Goal: Task Accomplishment & Management: Complete application form

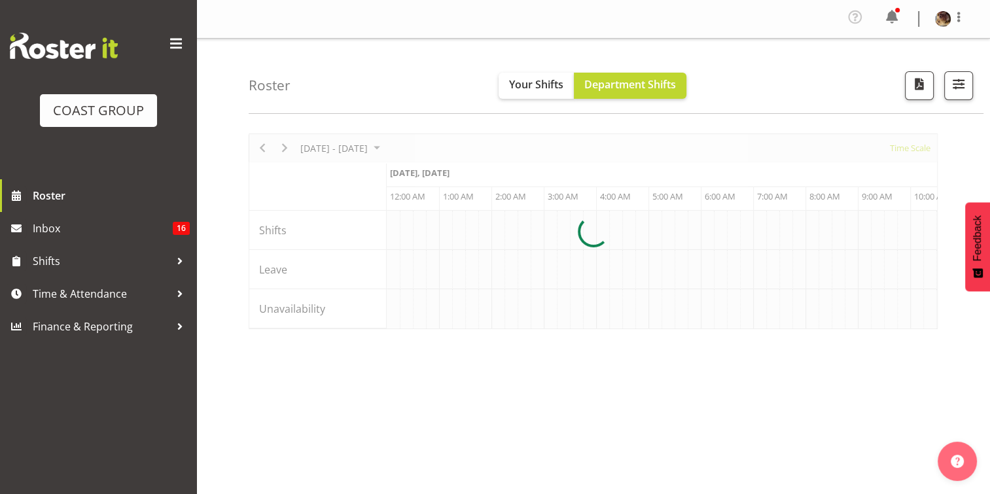
scroll to position [0, 1257]
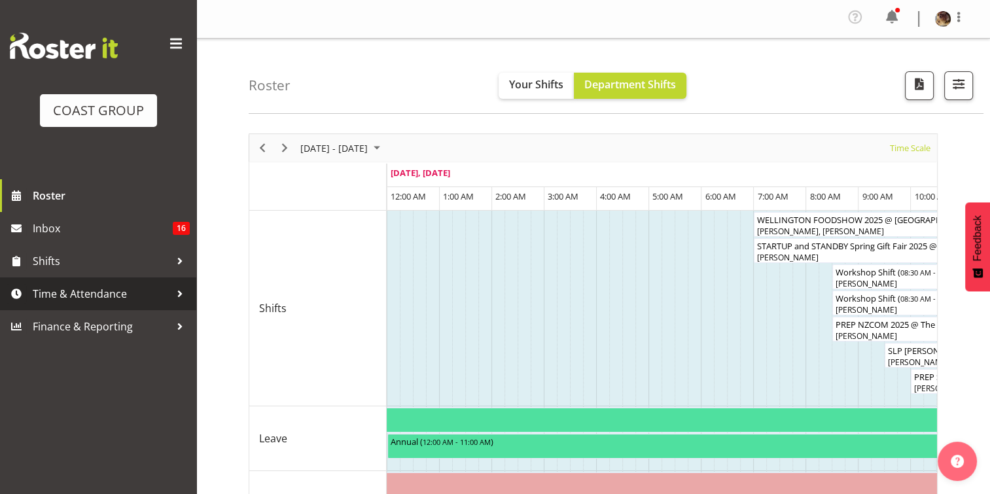
click at [84, 293] on span "Time & Attendance" at bounding box center [101, 294] width 137 height 20
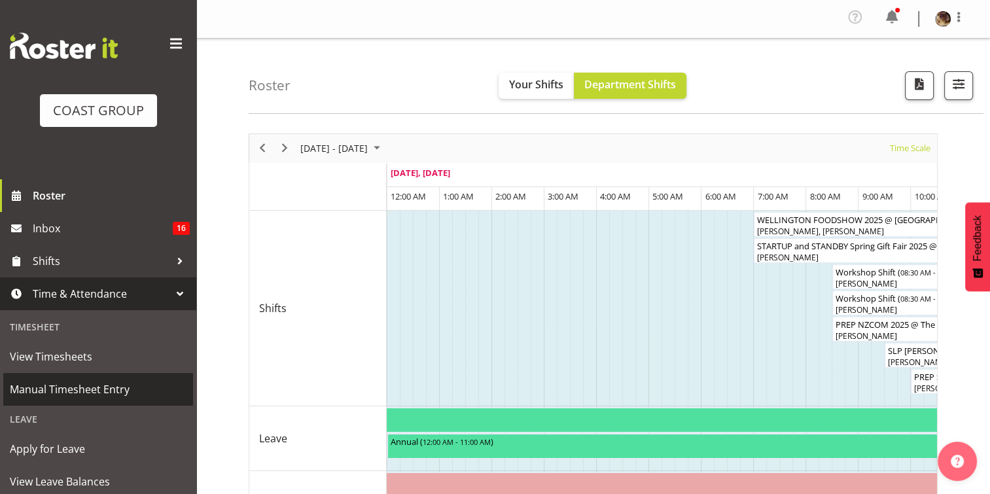
click at [66, 392] on span "Manual Timesheet Entry" at bounding box center [98, 390] width 177 height 20
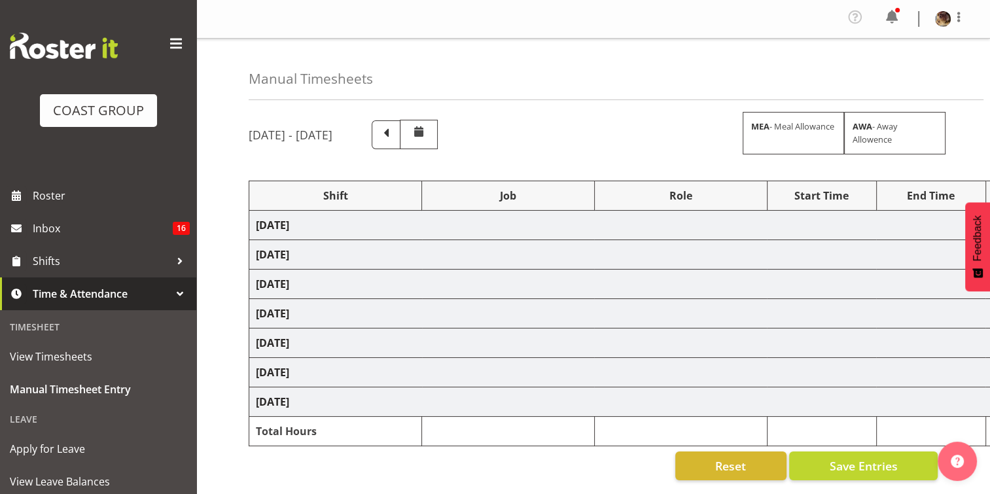
click at [166, 40] on span at bounding box center [176, 43] width 21 height 21
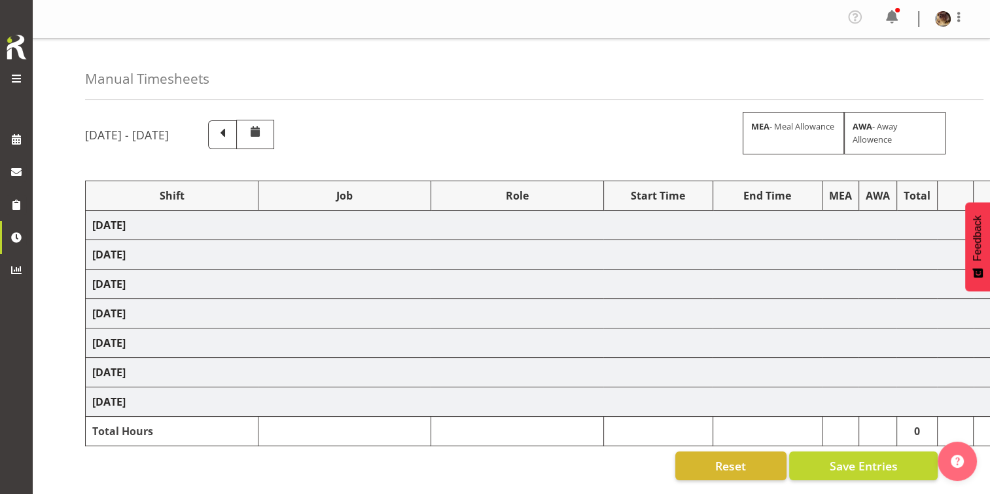
select select "80543"
select select "77855"
select select "10210"
select select "80543"
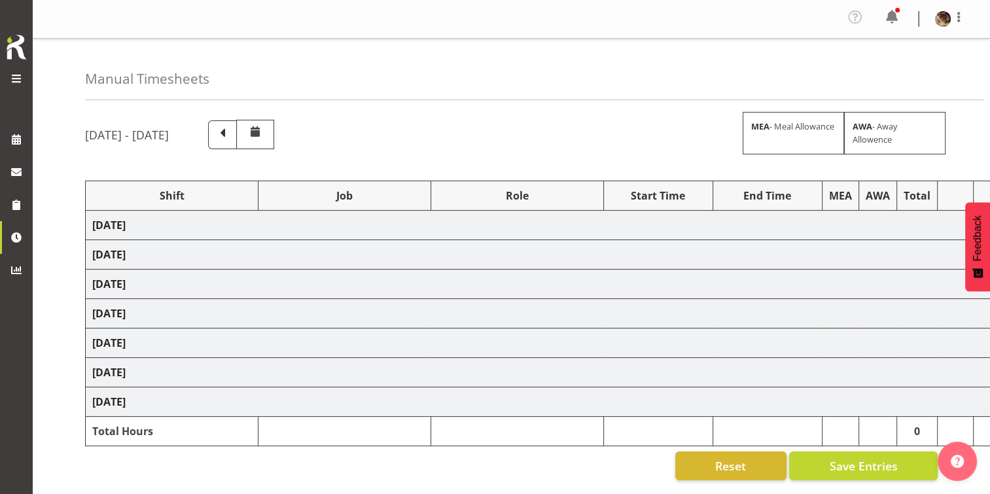
select select "79527"
select select "55"
select select "79527"
select select "55"
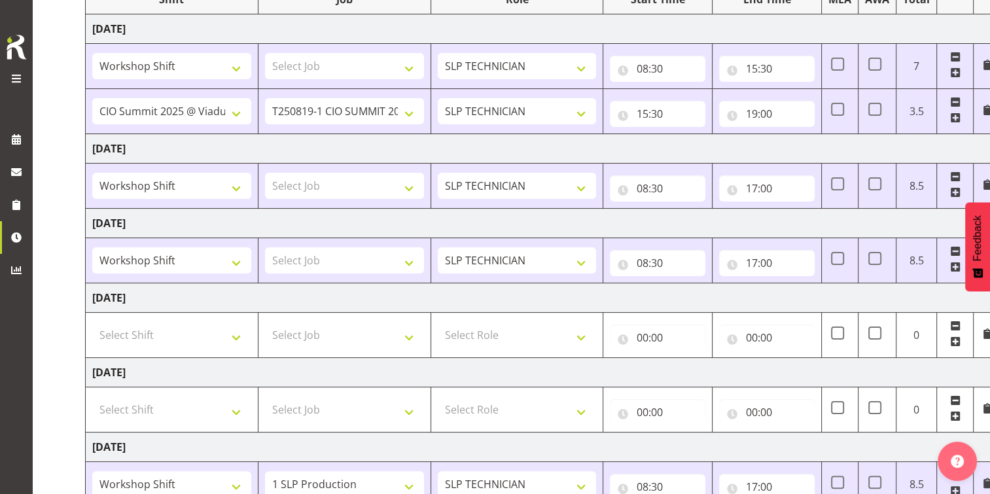
scroll to position [262, 0]
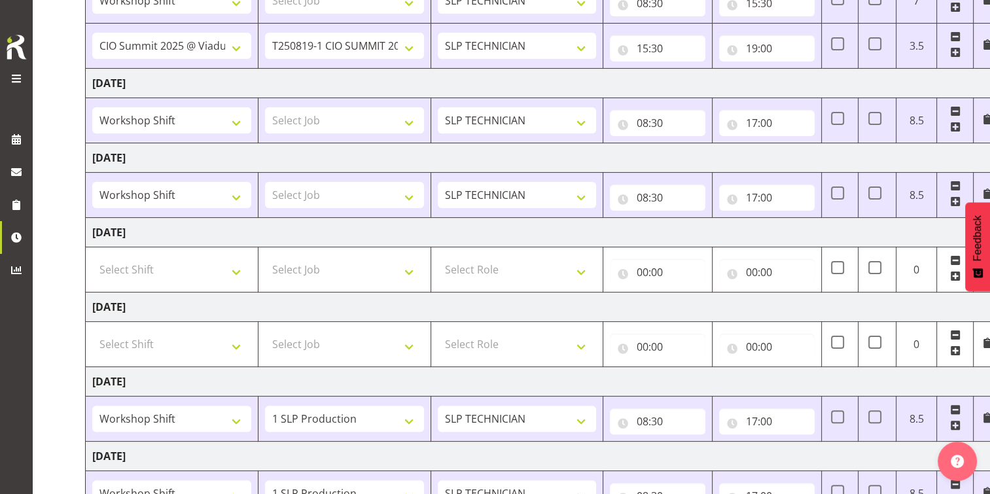
drag, startPoint x: 270, startPoint y: 122, endPoint x: 64, endPoint y: 177, distance: 213.2
click at [64, 177] on div "Manual Timesheets August 20th - August 26th 2025 MEA - Meal Allowance AWA - Awa…" at bounding box center [512, 183] width 958 height 813
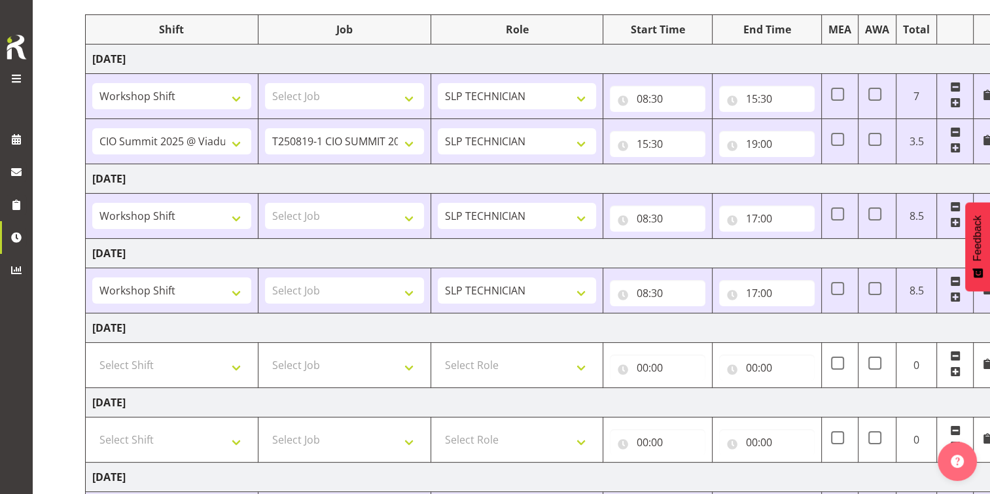
scroll to position [196, 0]
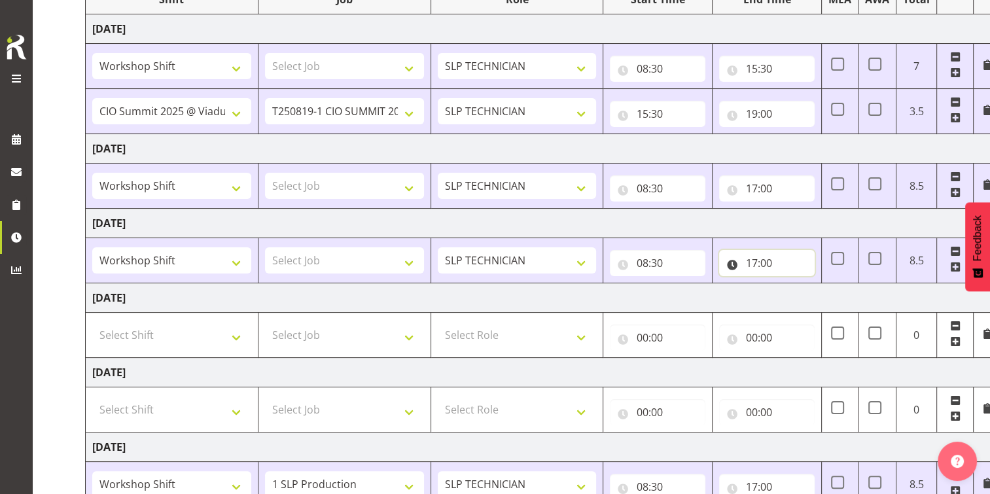
click at [764, 261] on input "17:00" at bounding box center [767, 263] width 96 height 26
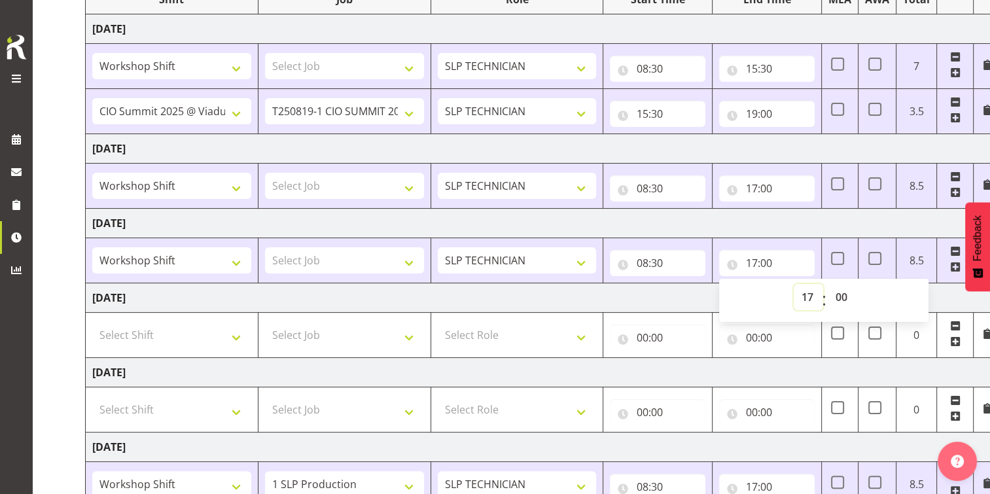
click at [810, 296] on select "00 01 02 03 04 05 06 07 08 09 10 11 12 13 14 15 16 17 18 19 20 21 22 23" at bounding box center [808, 297] width 29 height 26
select select "14"
click at [794, 284] on select "00 01 02 03 04 05 06 07 08 09 10 11 12 13 14 15 16 17 18 19 20 21 22 23" at bounding box center [808, 297] width 29 height 26
type input "14:00"
click at [844, 294] on select "00 01 02 03 04 05 06 07 08 09 10 11 12 13 14 15 16 17 18 19 20 21 22 23 24 25 2…" at bounding box center [842, 297] width 29 height 26
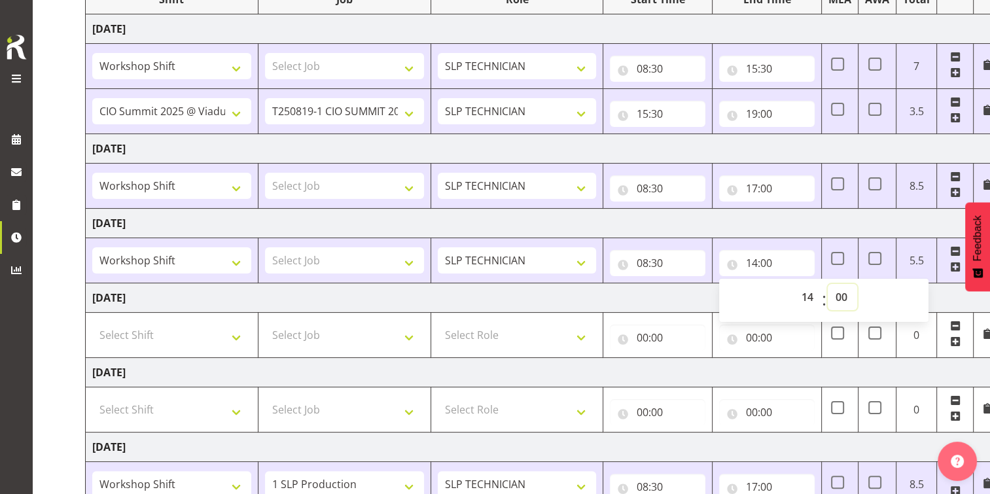
select select "30"
click at [828, 284] on select "00 01 02 03 04 05 06 07 08 09 10 11 12 13 14 15 16 17 18 19 20 21 22 23 24 25 2…" at bounding box center [842, 297] width 29 height 26
type input "14:30"
click at [696, 298] on td "Saturday 23rd August 2025" at bounding box center [544, 297] width 916 height 29
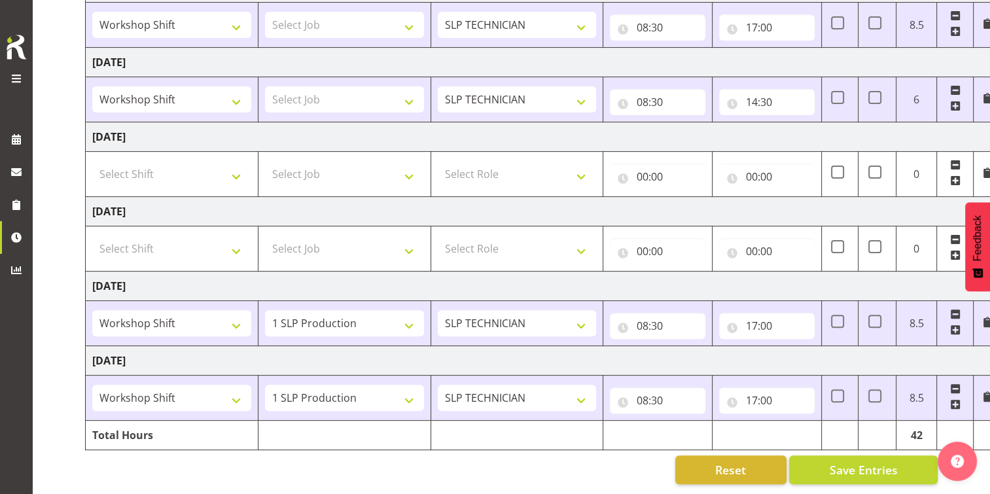
scroll to position [365, 0]
click at [759, 389] on input "17:00" at bounding box center [767, 400] width 96 height 26
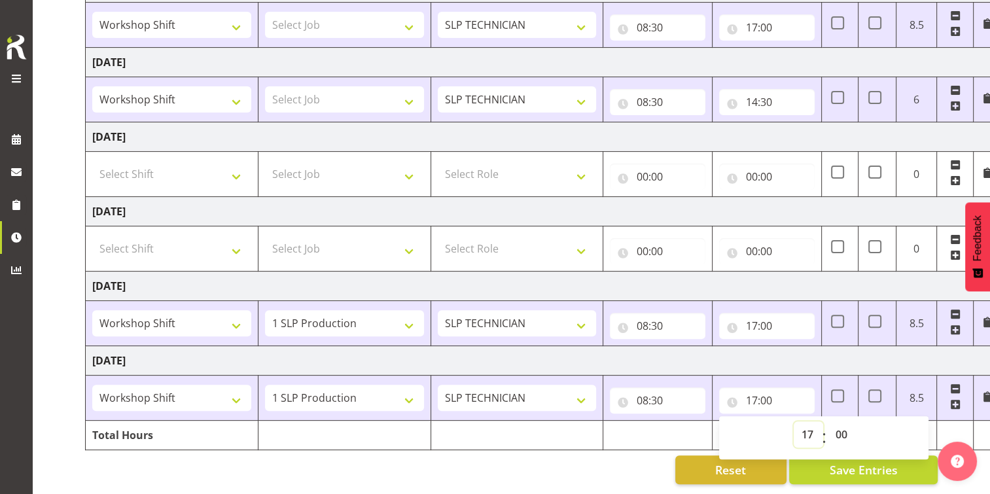
click at [808, 426] on select "00 01 02 03 04 05 06 07 08 09 10 11 12 13 14 15 16 17 18 19 20 21 22 23" at bounding box center [808, 435] width 29 height 26
select select "14"
click at [794, 422] on select "00 01 02 03 04 05 06 07 08 09 10 11 12 13 14 15 16 17 18 19 20 21 22 23" at bounding box center [808, 435] width 29 height 26
type input "14:00"
click at [636, 456] on div "Reset Save Entries" at bounding box center [511, 470] width 853 height 29
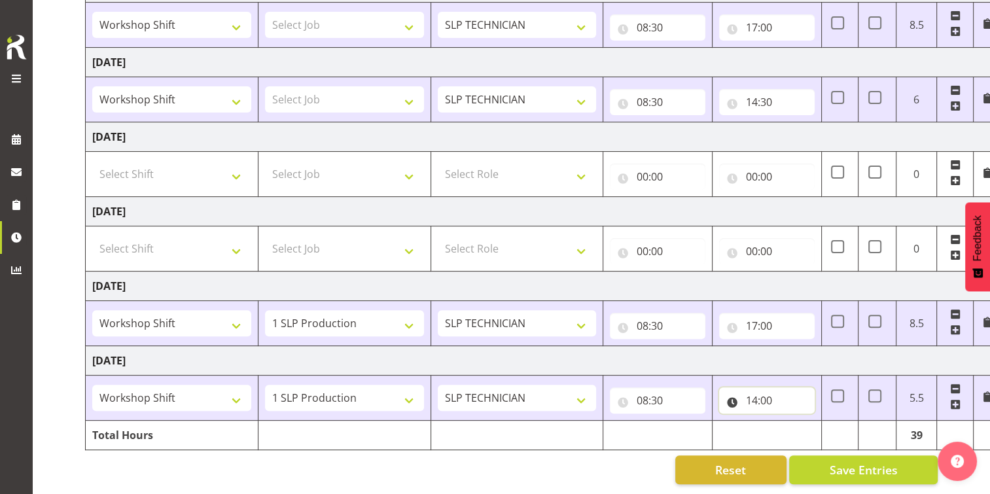
click at [772, 389] on input "14:00" at bounding box center [767, 400] width 96 height 26
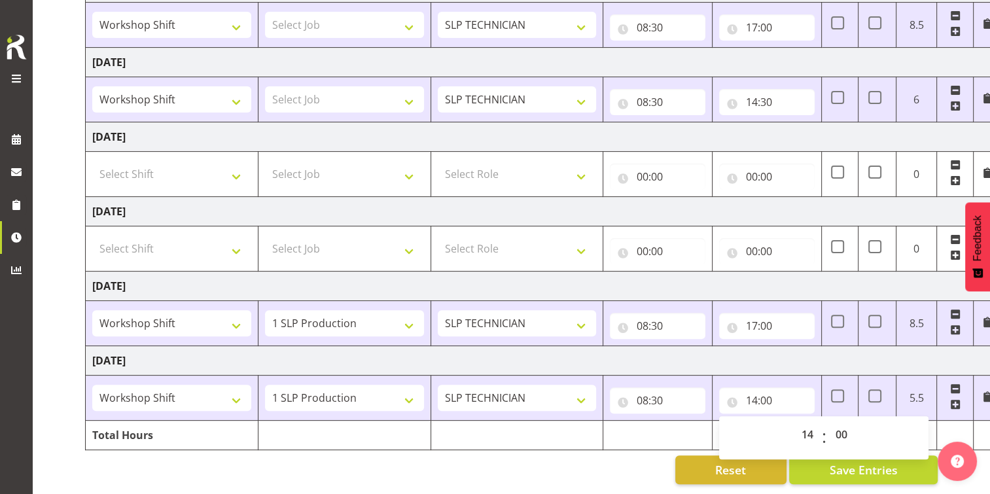
click at [589, 461] on div "Reset Save Entries" at bounding box center [511, 470] width 853 height 29
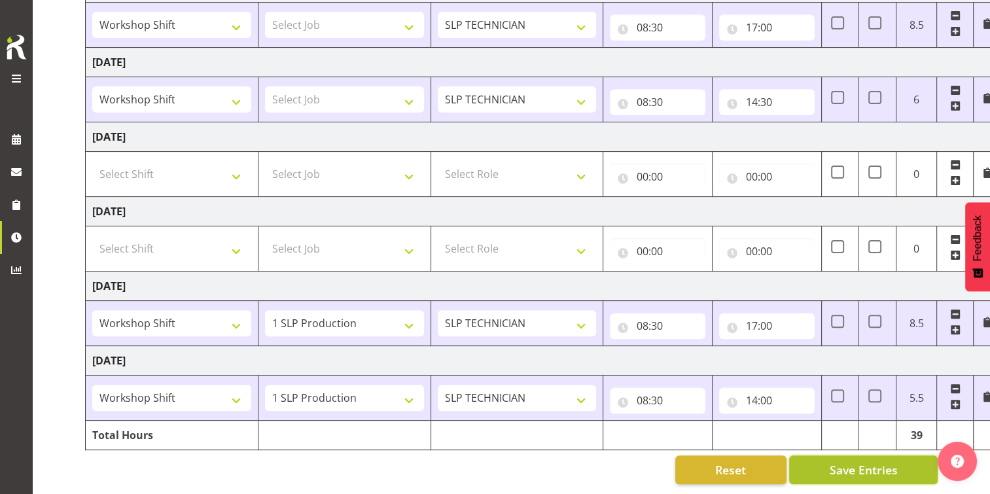
click at [844, 461] on span "Save Entries" at bounding box center [863, 469] width 68 height 17
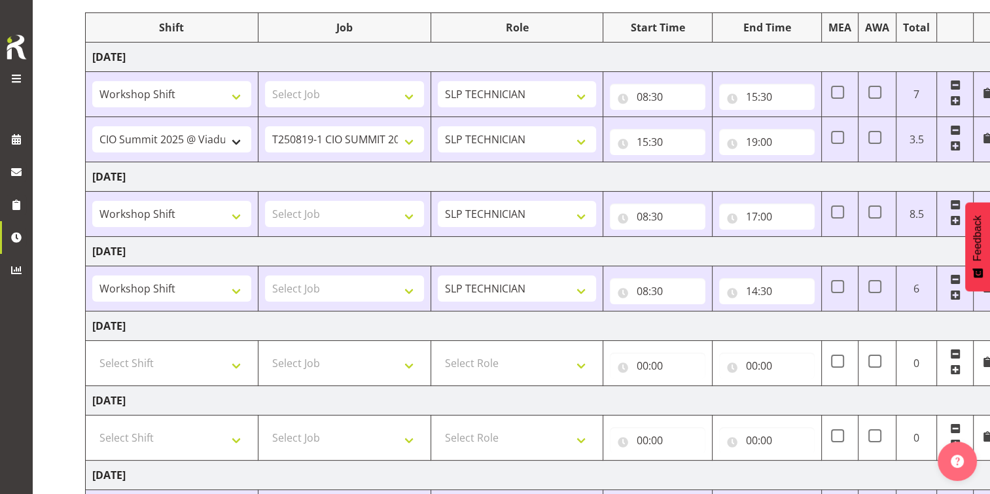
scroll to position [0, 0]
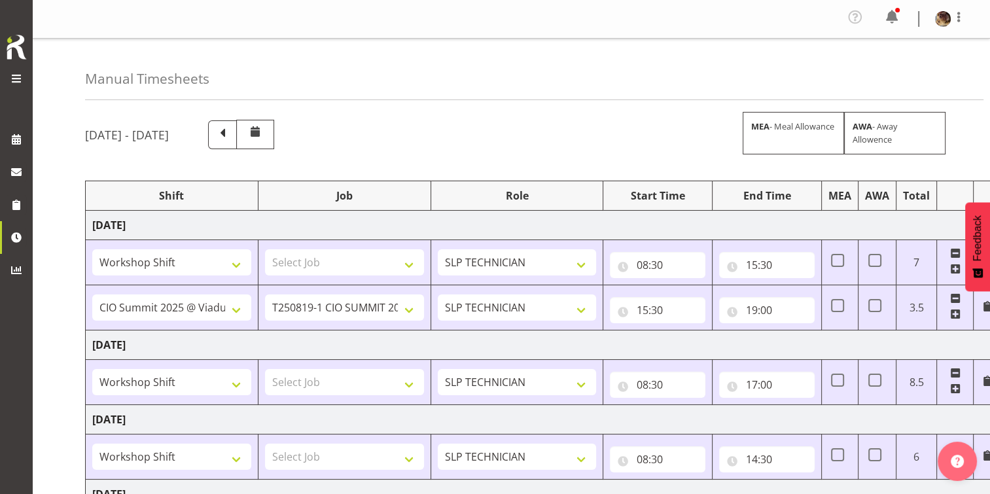
click at [16, 77] on span at bounding box center [17, 79] width 16 height 16
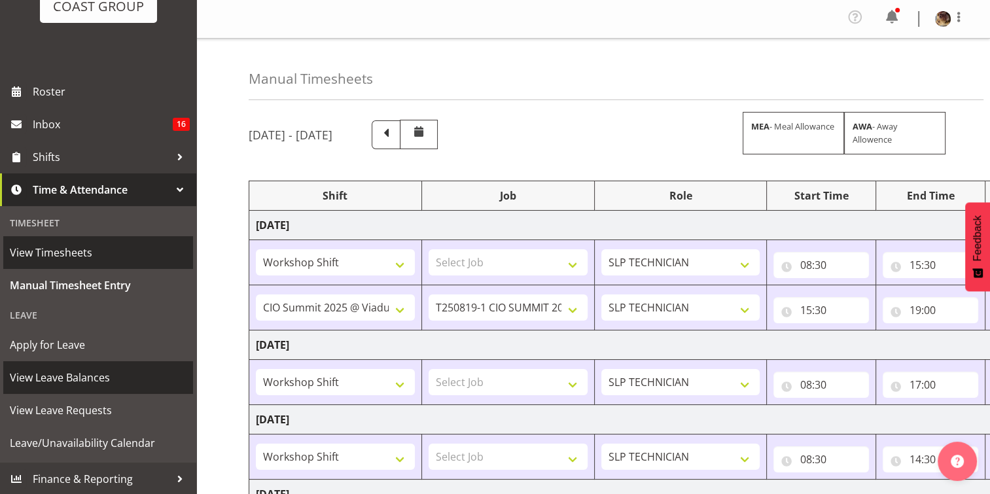
scroll to position [105, 0]
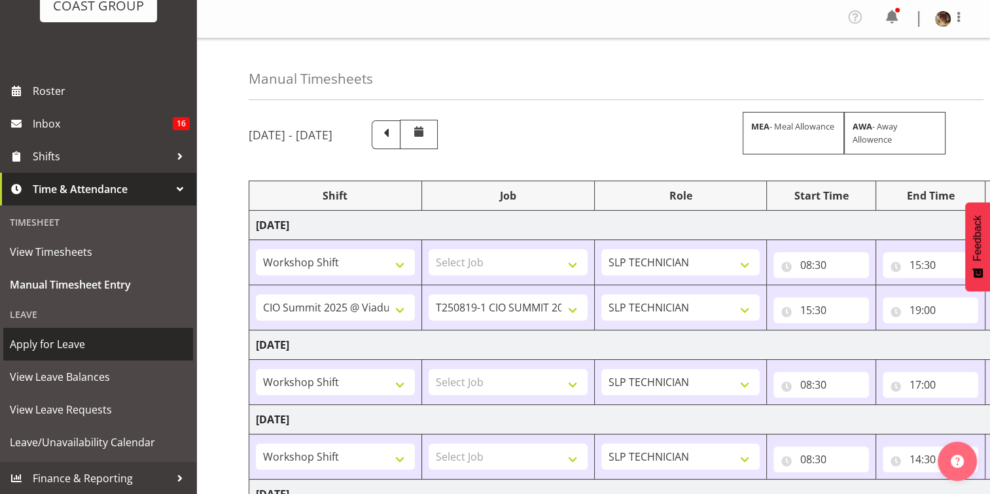
click at [85, 342] on span "Apply for Leave" at bounding box center [98, 344] width 177 height 20
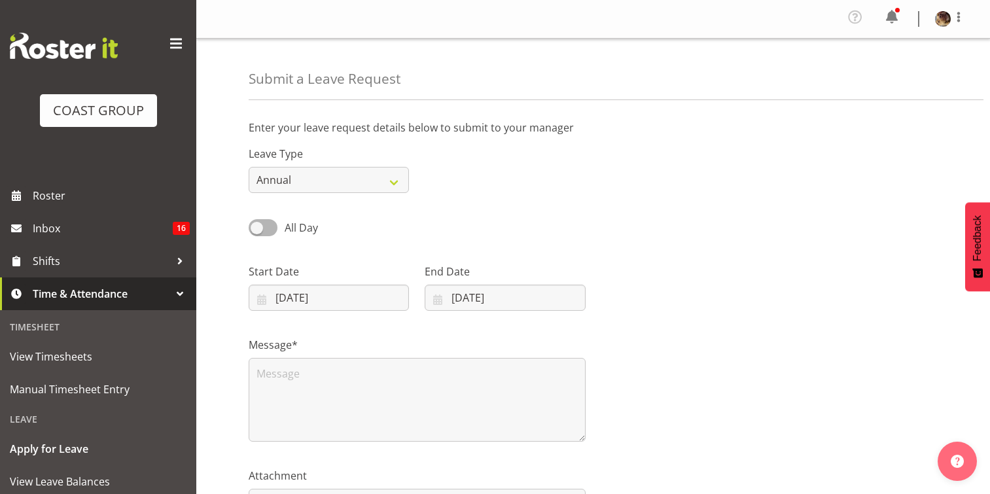
select select "7"
select select "2025"
click at [287, 296] on input "[DATE]" at bounding box center [329, 298] width 160 height 26
click at [434, 476] on span "23" at bounding box center [432, 477] width 10 height 12
type input "23/08/2025"
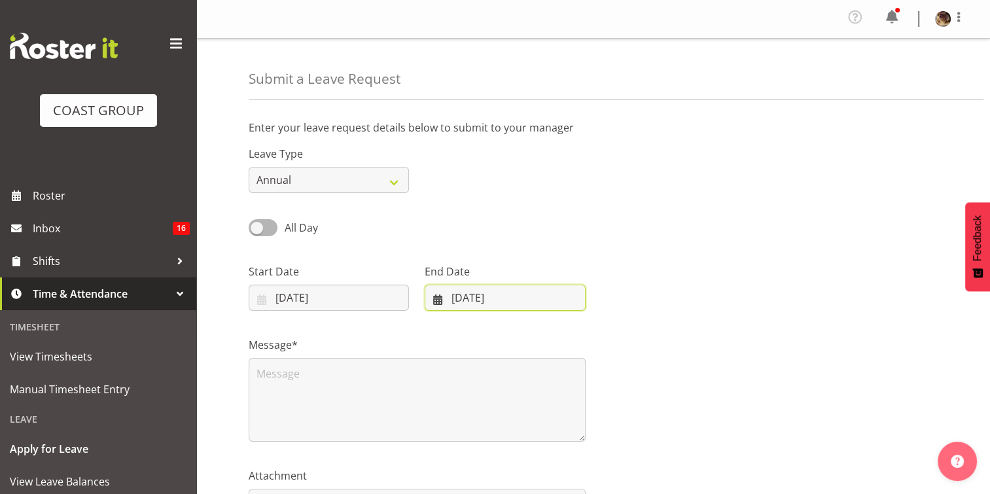
click at [478, 298] on input "26/08/2025" at bounding box center [505, 298] width 160 height 26
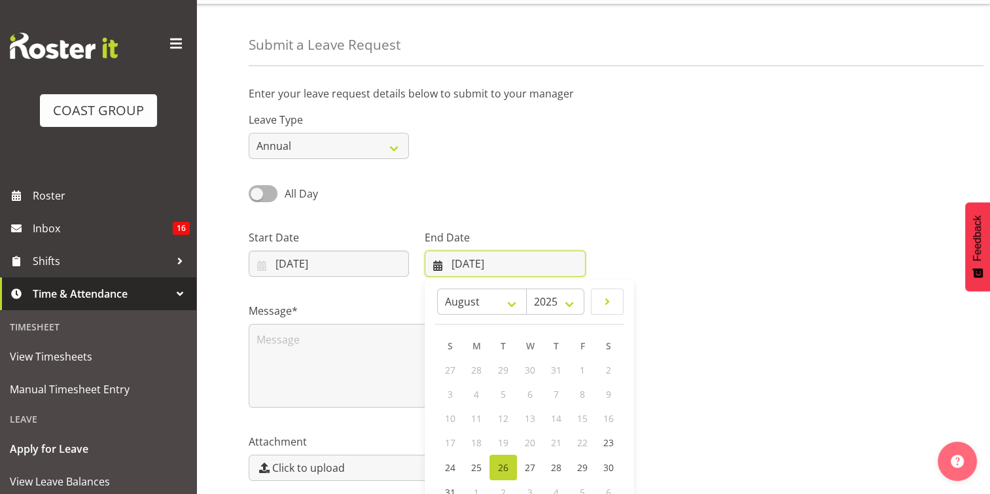
scroll to position [65, 0]
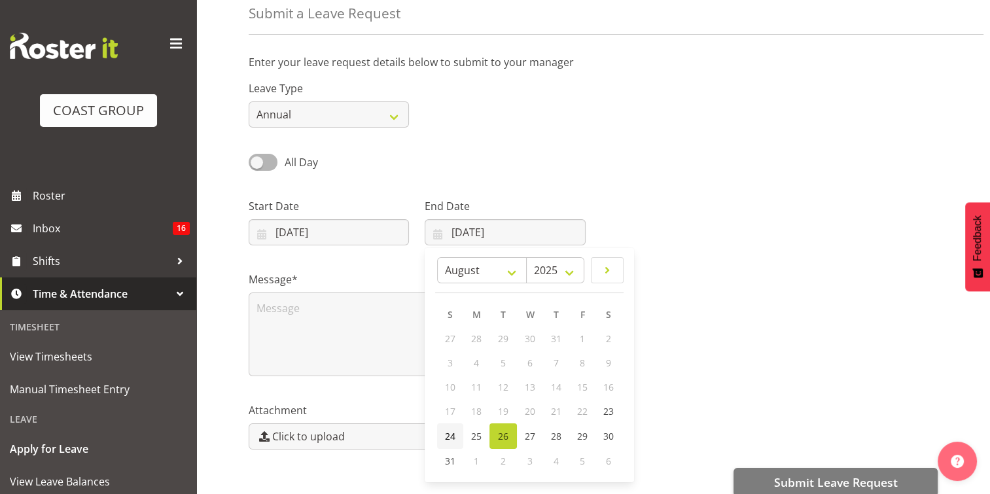
click at [453, 434] on span "24" at bounding box center [450, 436] width 10 height 12
type input "24/08/2025"
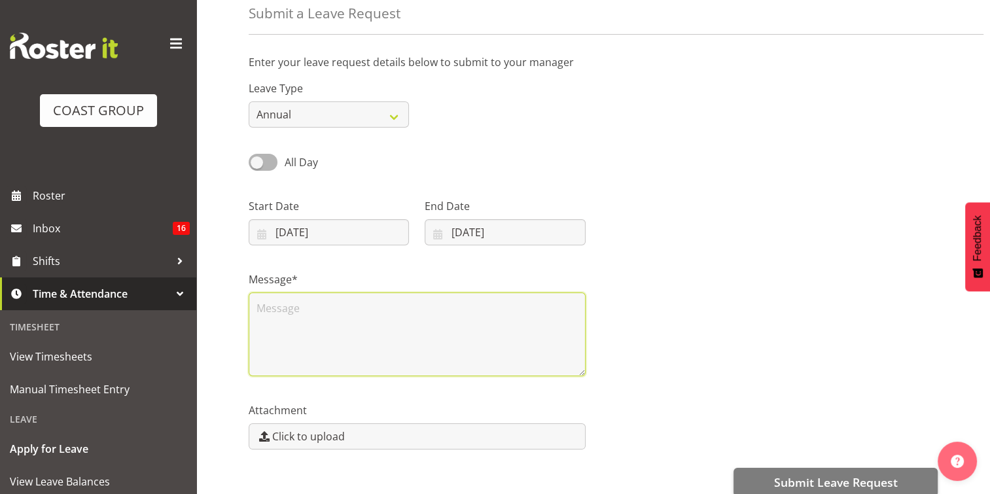
click at [301, 312] on textarea at bounding box center [417, 335] width 337 height 84
click at [301, 312] on textarea "family" at bounding box center [417, 335] width 337 height 84
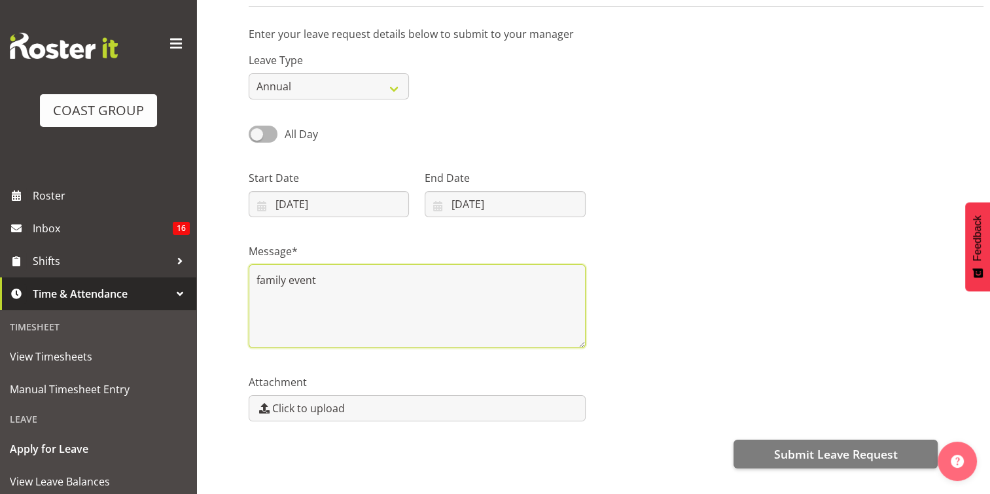
scroll to position [149, 0]
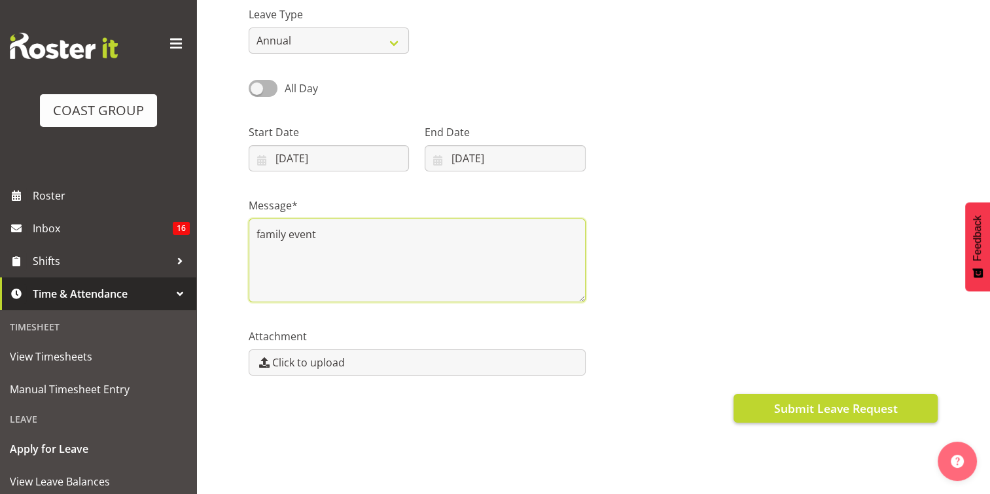
type textarea "family event"
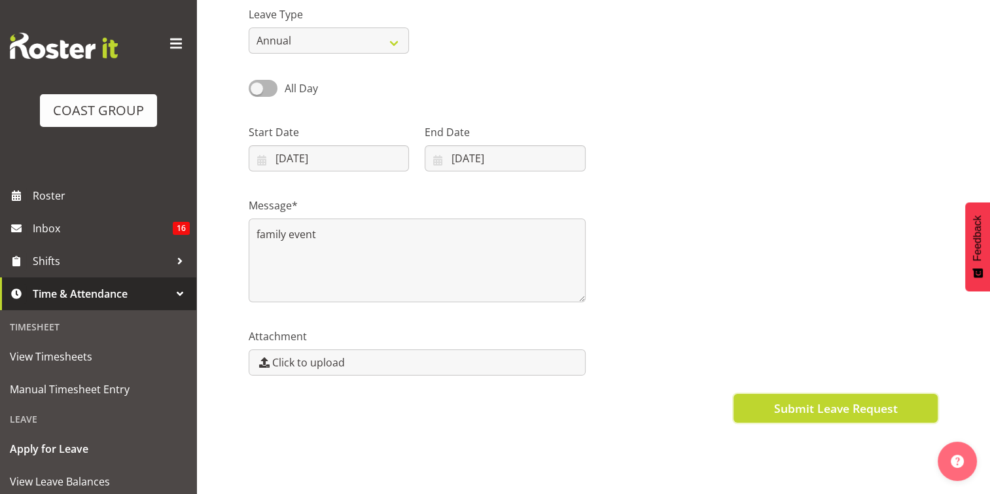
click at [824, 400] on span "Submit Leave Request" at bounding box center [836, 408] width 124 height 17
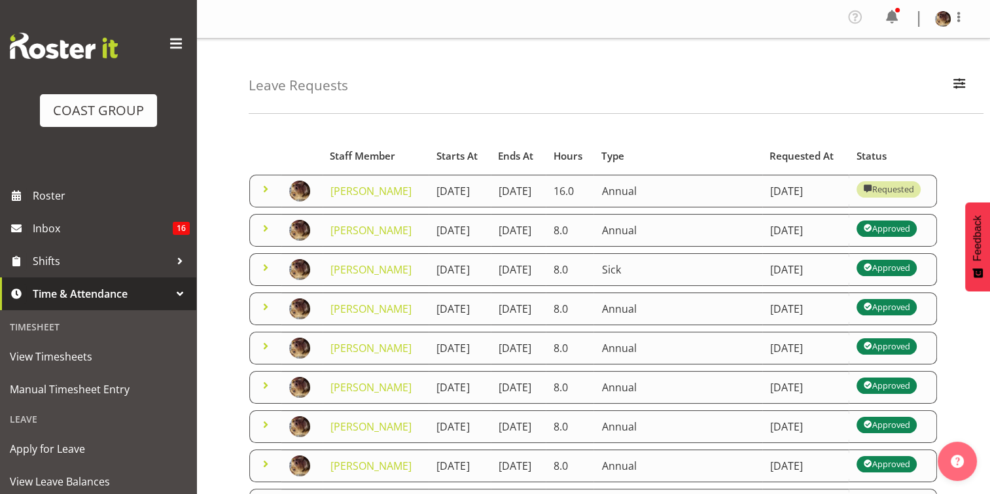
click at [264, 197] on span at bounding box center [266, 189] width 16 height 16
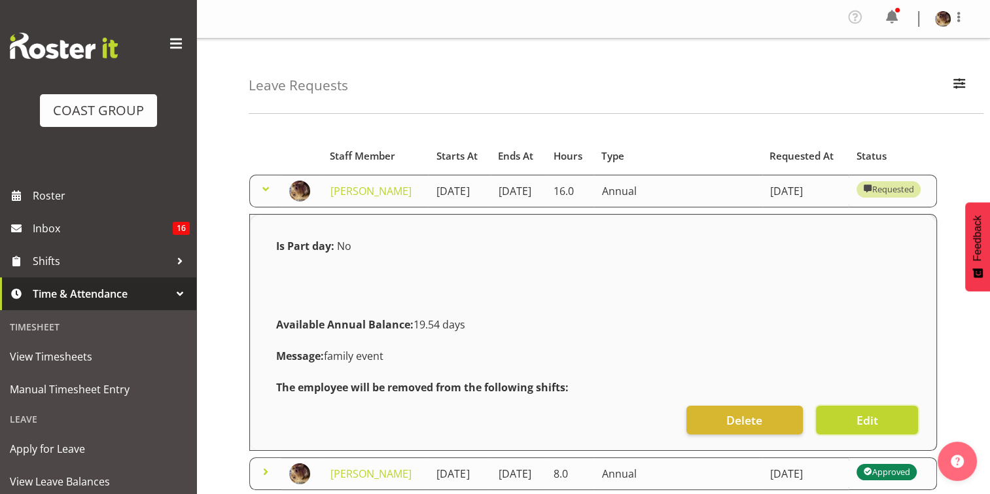
click at [870, 429] on span "Edit" at bounding box center [867, 420] width 22 height 17
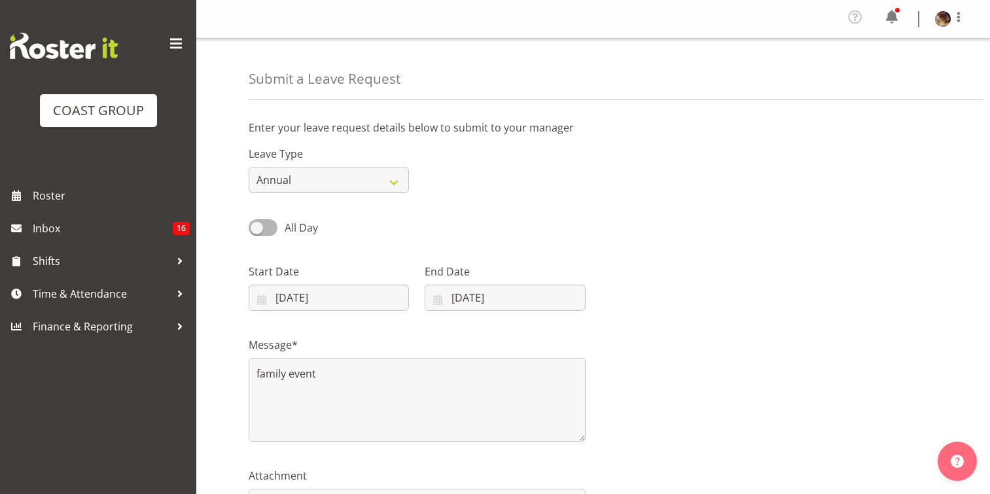
select select "7"
select select "2025"
click at [458, 300] on input "[DATE]" at bounding box center [505, 298] width 160 height 26
click at [614, 476] on link "23" at bounding box center [609, 477] width 26 height 24
type input "[DATE]"
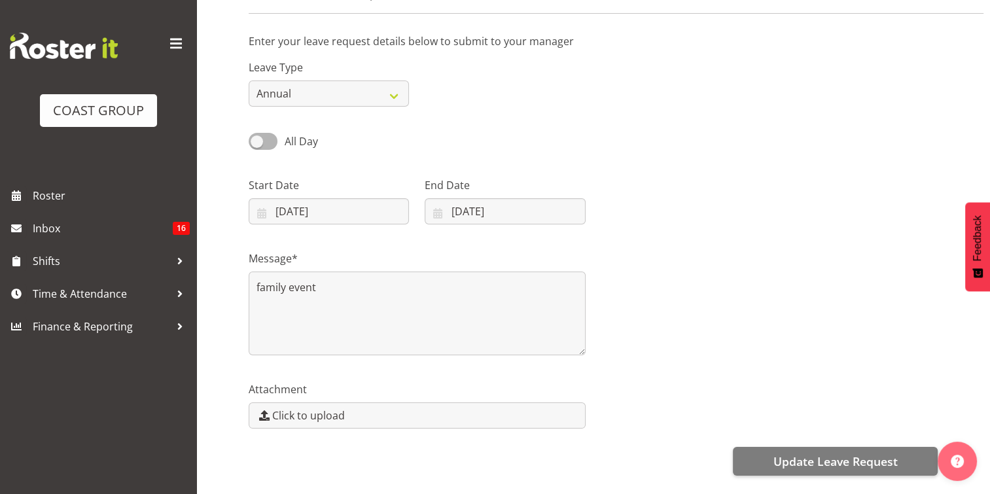
scroll to position [149, 0]
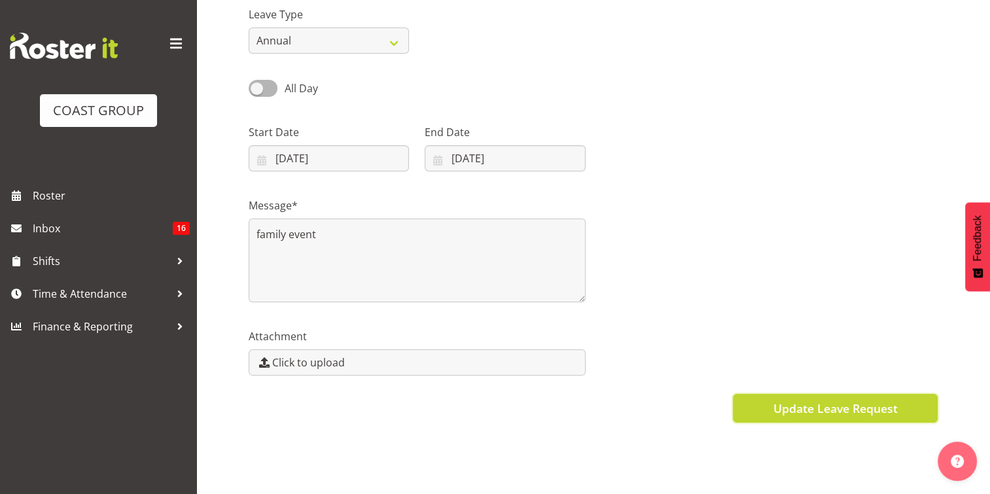
click at [804, 400] on span "Update Leave Request" at bounding box center [835, 408] width 124 height 17
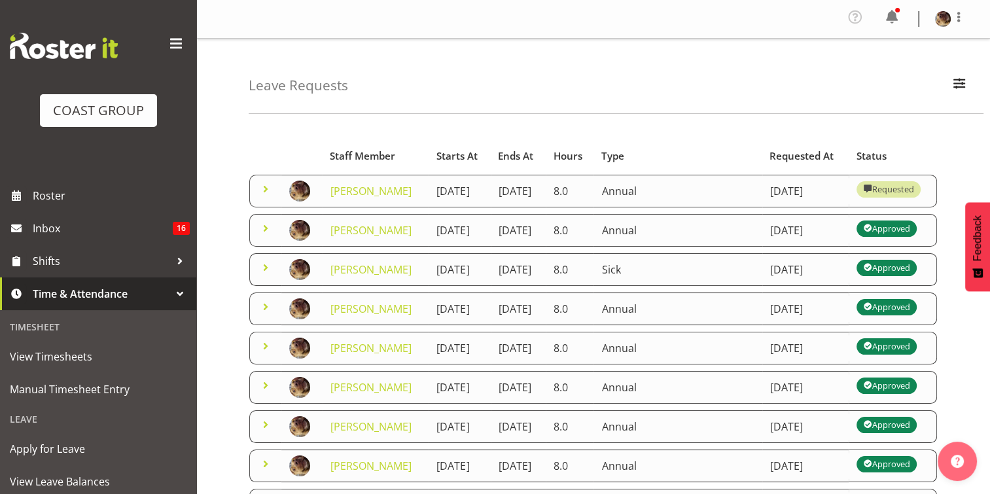
drag, startPoint x: 111, startPoint y: 186, endPoint x: 420, endPoint y: 71, distance: 329.7
click at [420, 71] on div "Leave Requests Search Search for a particular employee Status All Approved Requ…" at bounding box center [616, 76] width 735 height 75
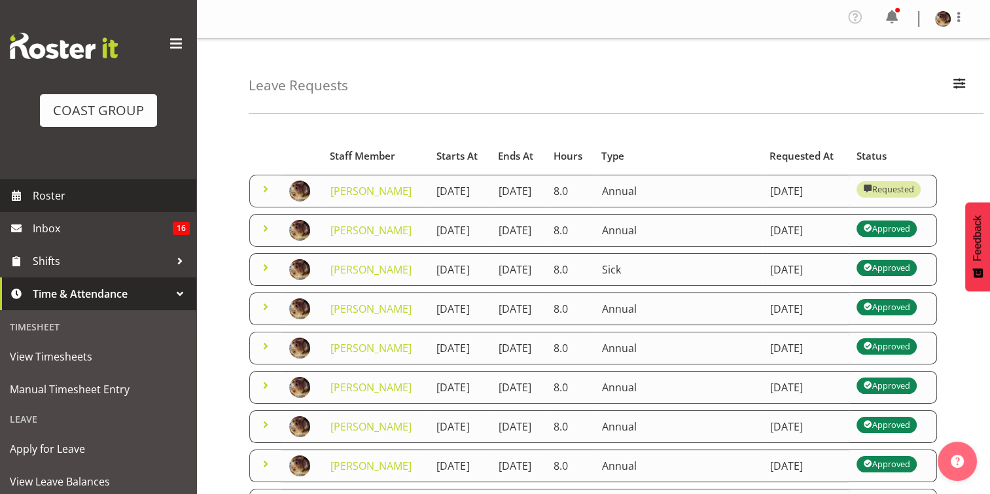
click at [65, 202] on span "Roster" at bounding box center [111, 196] width 157 height 20
